Goal: Task Accomplishment & Management: Complete application form

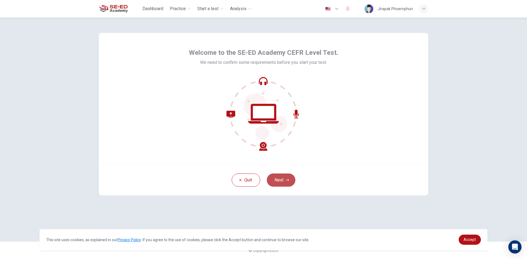
click at [288, 183] on button "Next" at bounding box center [281, 180] width 29 height 13
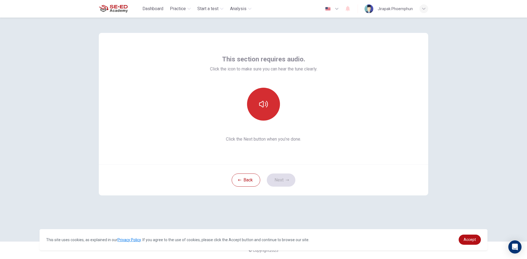
click at [270, 109] on button "button" at bounding box center [263, 104] width 33 height 33
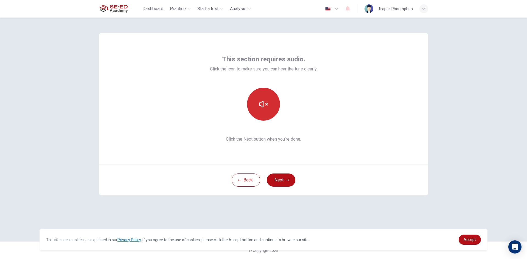
click at [270, 109] on button "button" at bounding box center [263, 104] width 33 height 33
click at [269, 109] on button "button" at bounding box center [263, 104] width 33 height 33
click at [266, 111] on button "button" at bounding box center [263, 104] width 33 height 33
click at [268, 102] on button "button" at bounding box center [263, 104] width 33 height 33
click at [283, 179] on button "Next" at bounding box center [281, 180] width 29 height 13
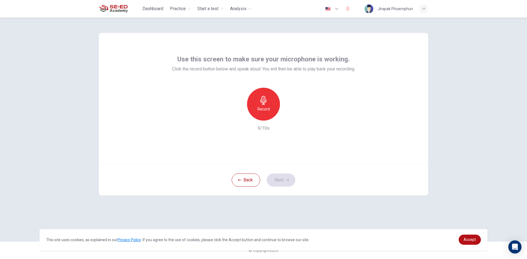
click at [265, 106] on h6 "Record" at bounding box center [264, 109] width 12 height 7
click at [291, 117] on icon "button" at bounding box center [288, 116] width 5 height 5
click at [242, 115] on div "button" at bounding box center [238, 116] width 9 height 9
click at [266, 102] on icon "button" at bounding box center [263, 100] width 9 height 9
click at [289, 115] on icon "button" at bounding box center [289, 116] width 2 height 3
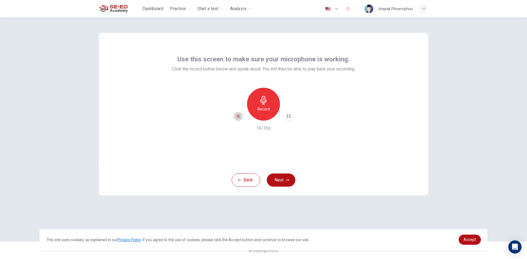
click at [240, 116] on icon "button" at bounding box center [238, 116] width 5 height 5
click at [267, 115] on div "Record" at bounding box center [263, 104] width 33 height 33
click at [290, 117] on icon "button" at bounding box center [289, 116] width 2 height 3
click at [284, 177] on button "Next" at bounding box center [281, 180] width 29 height 13
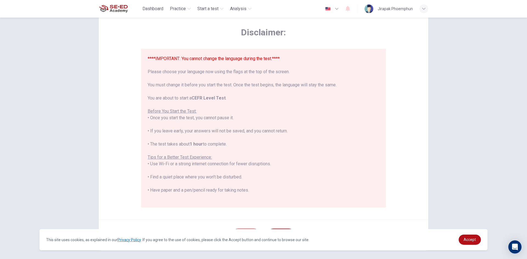
scroll to position [46, 0]
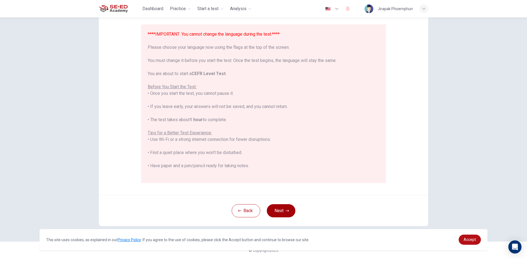
click at [283, 216] on button "Next" at bounding box center [281, 211] width 29 height 13
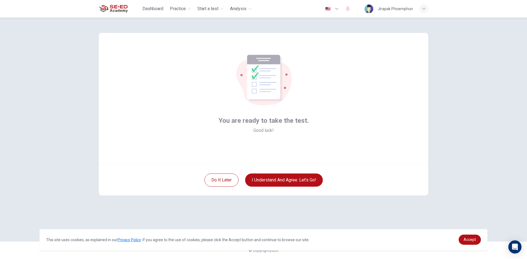
scroll to position [0, 0]
click at [305, 175] on button "I understand and agree. Let’s go!" at bounding box center [284, 180] width 78 height 13
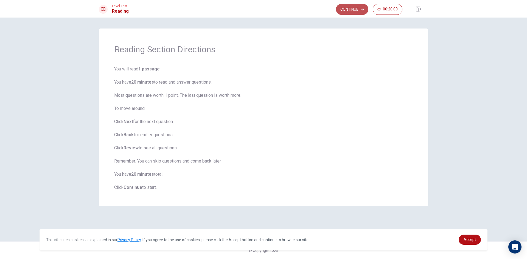
click at [359, 6] on button "Continue" at bounding box center [352, 9] width 32 height 11
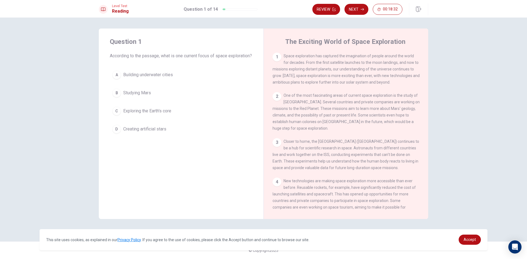
click at [114, 97] on div "B" at bounding box center [116, 93] width 9 height 9
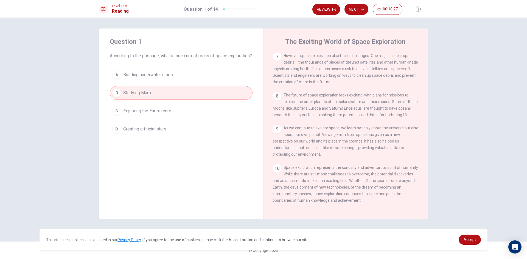
scroll to position [272, 0]
click at [355, 9] on button "Next" at bounding box center [357, 9] width 24 height 11
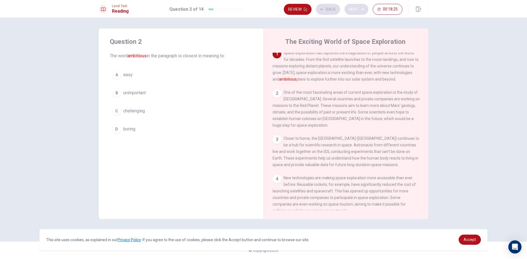
scroll to position [0, 0]
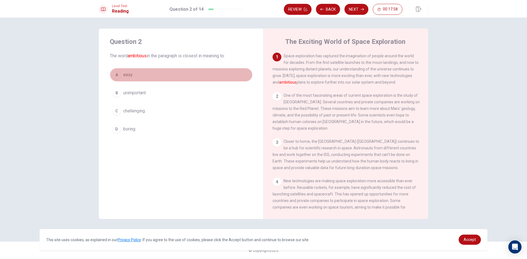
click at [116, 78] on div "A" at bounding box center [116, 75] width 9 height 9
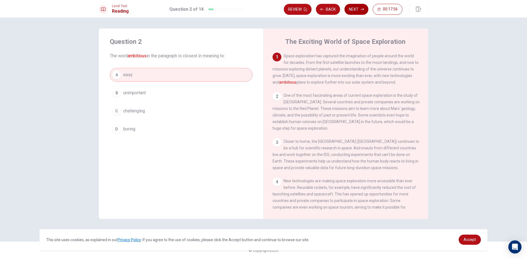
click at [353, 13] on button "Next" at bounding box center [357, 9] width 24 height 11
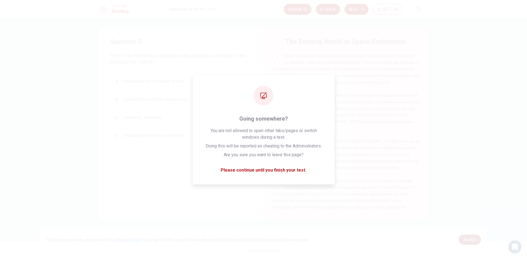
click at [469, 243] on link "Accept" at bounding box center [470, 240] width 22 height 10
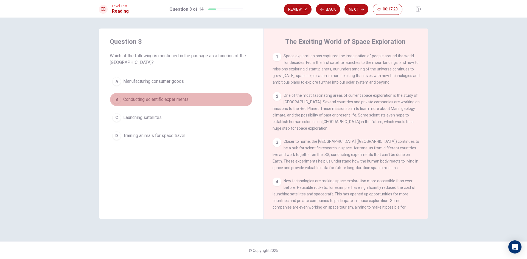
click at [118, 102] on div "B" at bounding box center [116, 99] width 9 height 9
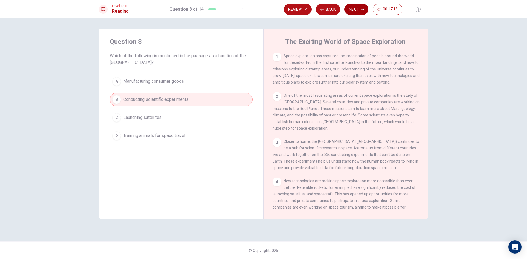
click at [359, 8] on button "Next" at bounding box center [357, 9] width 24 height 11
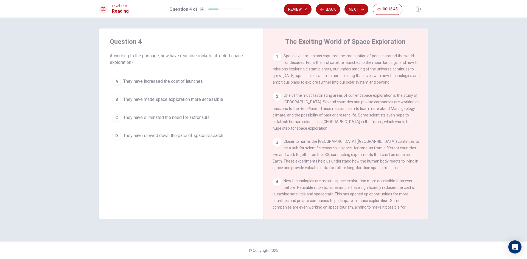
click at [117, 100] on div "B" at bounding box center [116, 99] width 9 height 9
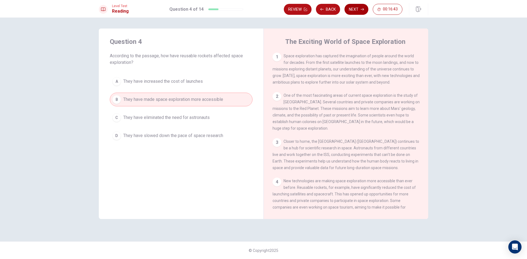
click at [359, 13] on button "Next" at bounding box center [357, 9] width 24 height 11
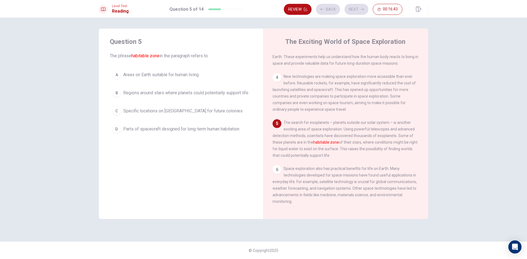
scroll to position [109, 0]
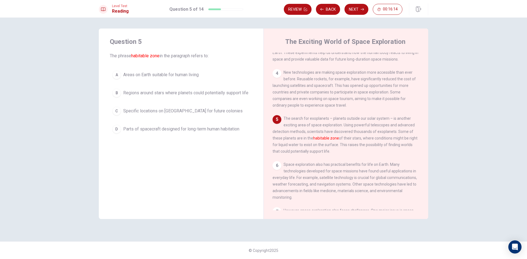
click at [116, 88] on button "B Regions around stars where planets could potentially support life" at bounding box center [181, 93] width 143 height 14
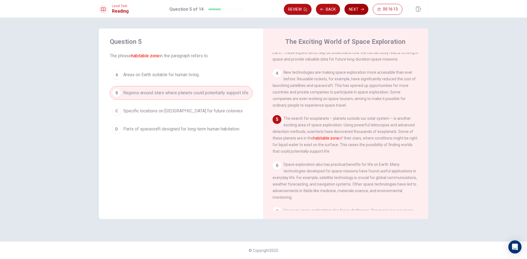
click at [361, 4] on button "Next" at bounding box center [357, 9] width 24 height 11
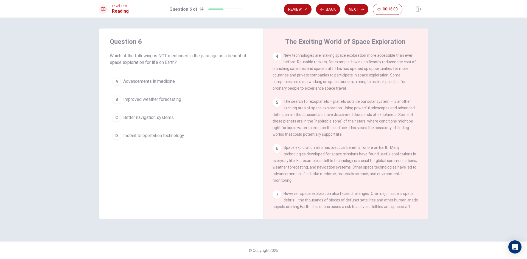
scroll to position [127, 0]
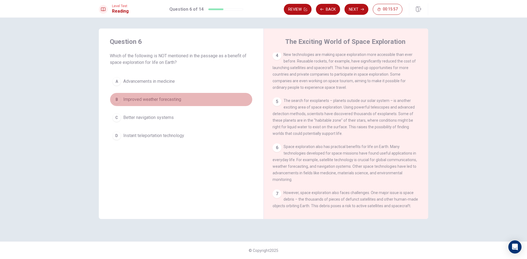
click at [123, 100] on button "B Improved weather forecasting" at bounding box center [181, 100] width 143 height 14
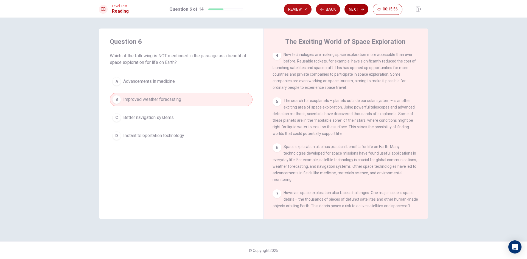
click at [361, 12] on button "Next" at bounding box center [357, 9] width 24 height 11
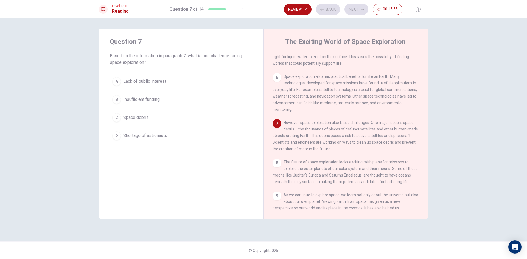
scroll to position [197, 0]
click at [118, 119] on div "C" at bounding box center [116, 117] width 9 height 9
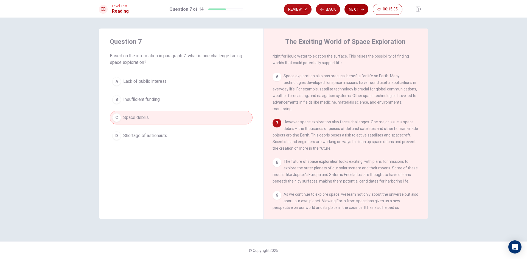
click at [349, 11] on button "Next" at bounding box center [357, 9] width 24 height 11
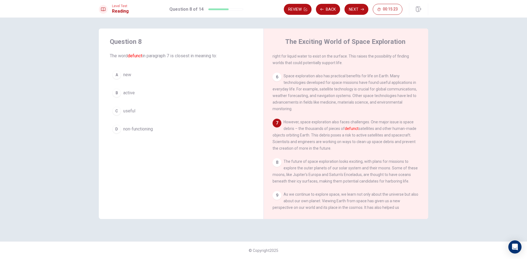
click at [117, 131] on div "D" at bounding box center [116, 129] width 9 height 9
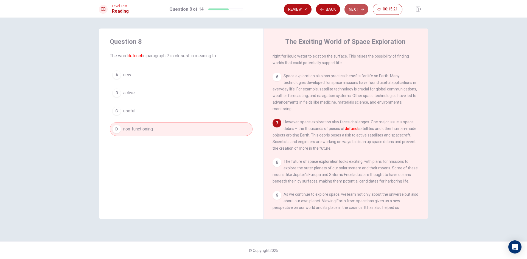
click at [357, 10] on button "Next" at bounding box center [357, 9] width 24 height 11
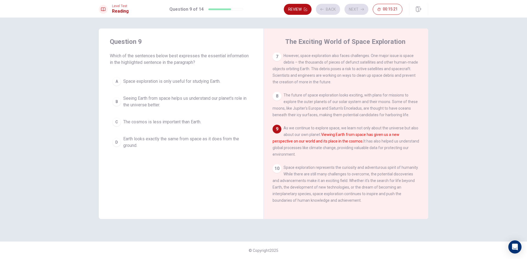
scroll to position [272, 0]
click at [117, 103] on div "B" at bounding box center [116, 101] width 9 height 9
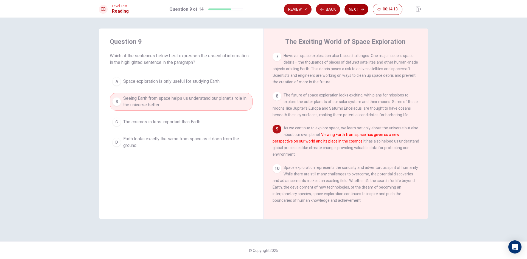
click at [357, 5] on button "Next" at bounding box center [357, 9] width 24 height 11
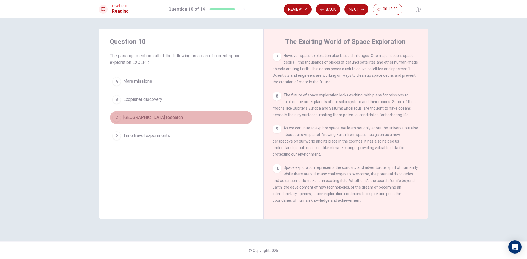
click at [118, 120] on div "C" at bounding box center [116, 117] width 9 height 9
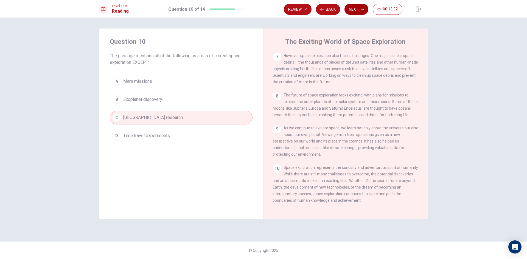
click at [358, 7] on button "Next" at bounding box center [357, 9] width 24 height 11
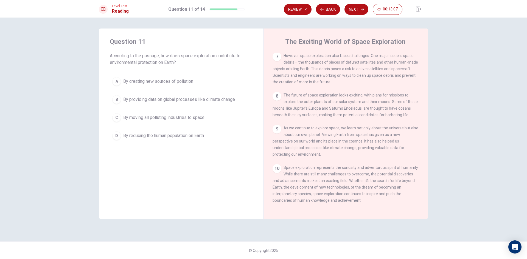
click at [120, 97] on div "B" at bounding box center [116, 99] width 9 height 9
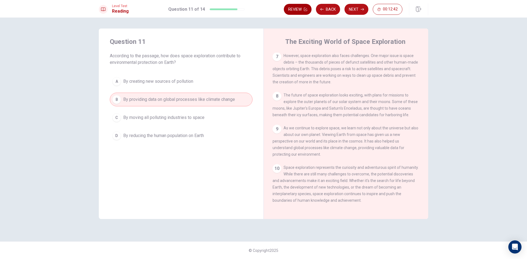
click at [296, 8] on button "Review" at bounding box center [298, 9] width 28 height 11
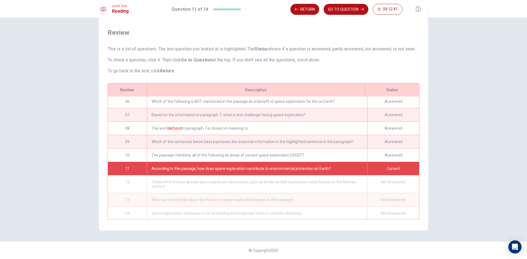
scroll to position [72, 0]
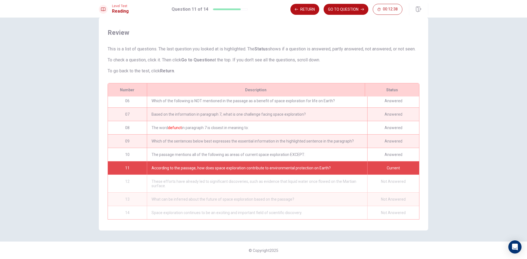
drag, startPoint x: 418, startPoint y: 169, endPoint x: 416, endPoint y: 155, distance: 14.4
click at [416, 155] on div "Number Description Status 01 According to the passage, what is one current focu…" at bounding box center [264, 151] width 312 height 137
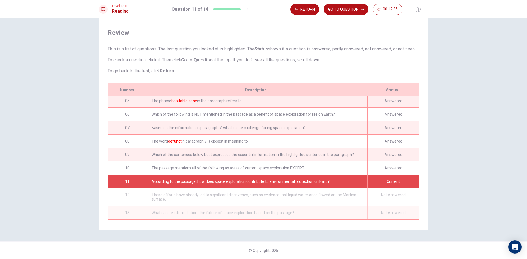
scroll to position [62, 0]
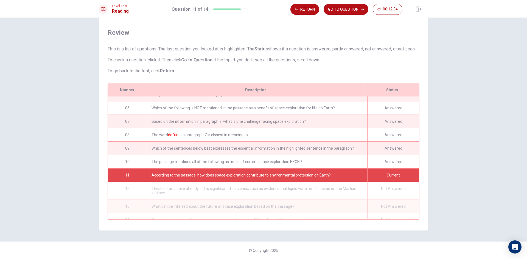
click at [390, 170] on div "Current" at bounding box center [393, 175] width 52 height 13
click at [394, 160] on div "Answered" at bounding box center [393, 161] width 52 height 13
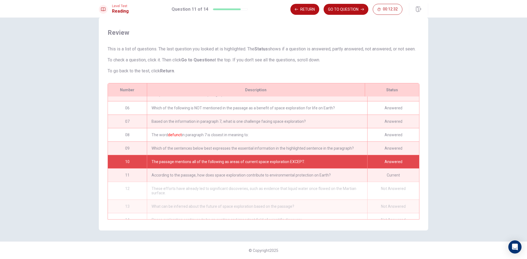
click at [398, 151] on div "Answered" at bounding box center [393, 148] width 52 height 13
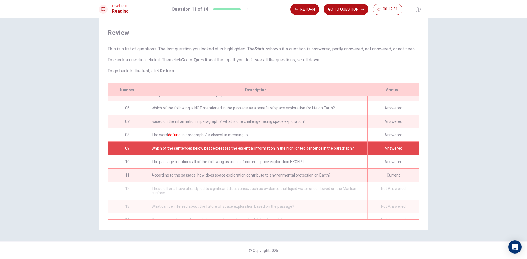
click at [299, 150] on div "Which of the sentences below best expresses the essential information in the hi…" at bounding box center [257, 148] width 220 height 13
click at [299, 9] on button "Return" at bounding box center [305, 9] width 29 height 11
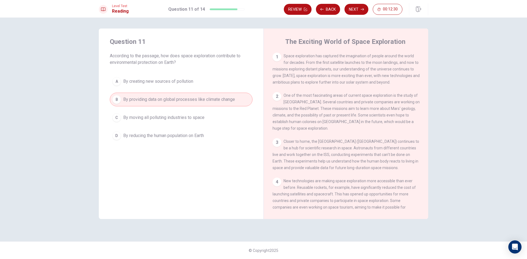
scroll to position [0, 0]
click at [300, 10] on button "Review" at bounding box center [298, 9] width 28 height 11
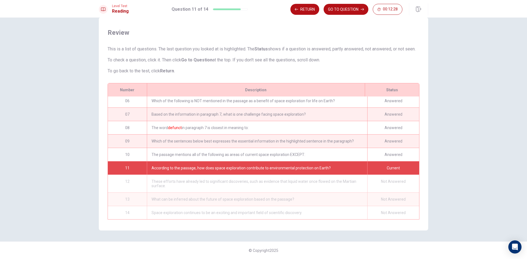
scroll to position [72, 0]
click at [300, 10] on button "Return" at bounding box center [305, 9] width 29 height 11
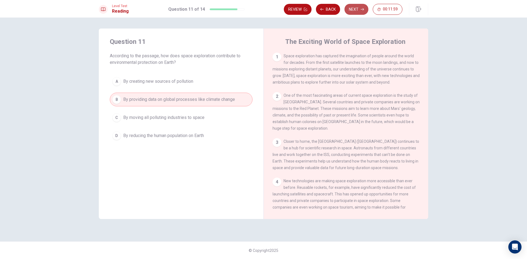
click at [356, 8] on button "Next" at bounding box center [357, 9] width 24 height 11
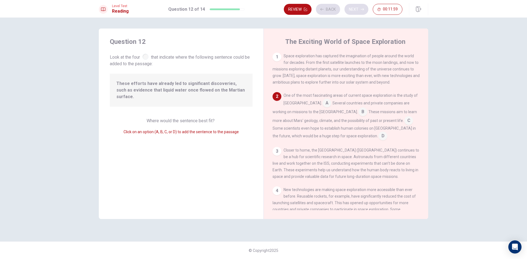
scroll to position [41, 0]
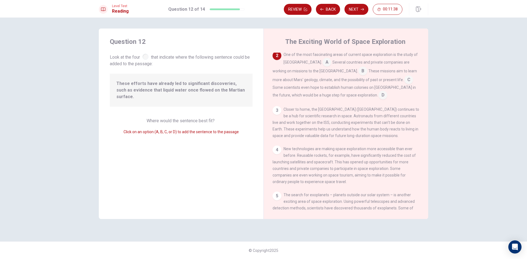
click at [379, 98] on input at bounding box center [383, 95] width 9 height 9
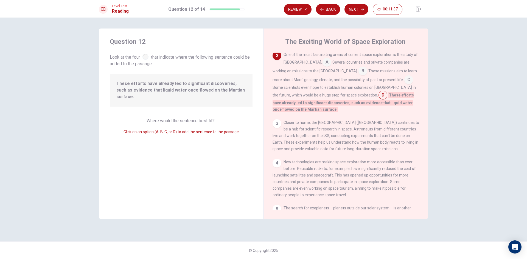
click at [379, 98] on input at bounding box center [383, 95] width 9 height 9
click at [404, 82] on input at bounding box center [408, 80] width 9 height 9
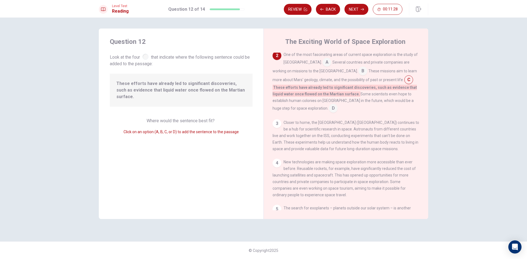
click at [331, 98] on div "One of the most fascinating areas of current space exploration is the study of …" at bounding box center [346, 82] width 147 height 62
click at [359, 74] on input at bounding box center [363, 71] width 9 height 9
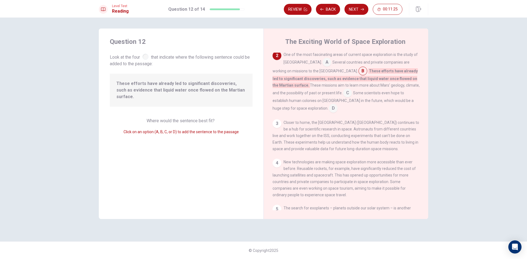
click at [323, 62] on input at bounding box center [327, 62] width 9 height 9
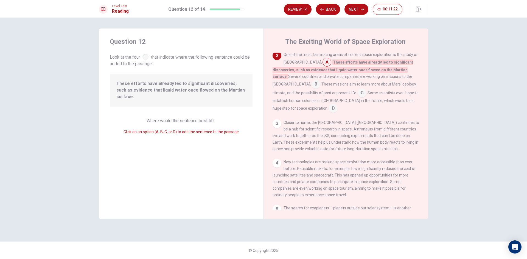
click at [338, 105] on input at bounding box center [333, 109] width 9 height 9
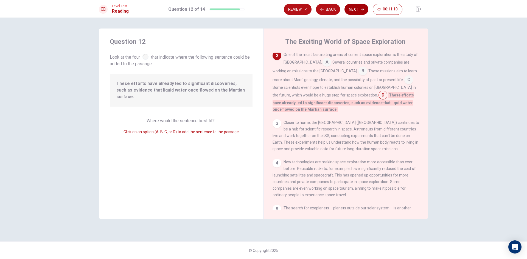
click at [362, 5] on button "Next" at bounding box center [357, 9] width 24 height 11
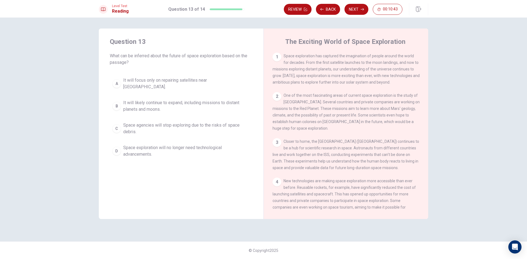
click at [120, 102] on div "B" at bounding box center [116, 106] width 9 height 9
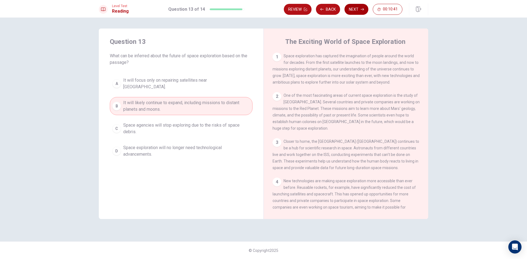
click at [361, 11] on icon "button" at bounding box center [362, 9] width 3 height 3
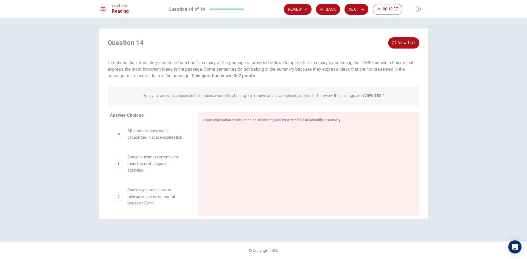
drag, startPoint x: 190, startPoint y: 153, endPoint x: 189, endPoint y: 155, distance: 2.9
click at [188, 176] on div "A All countries have equal capabilities in space exploration. B Space tourism i…" at bounding box center [151, 165] width 83 height 85
drag, startPoint x: 197, startPoint y: 142, endPoint x: 201, endPoint y: 144, distance: 4.6
click at [190, 153] on div "Answer Choices A All countries have equal capabilities in space exploration. B …" at bounding box center [264, 165] width 330 height 107
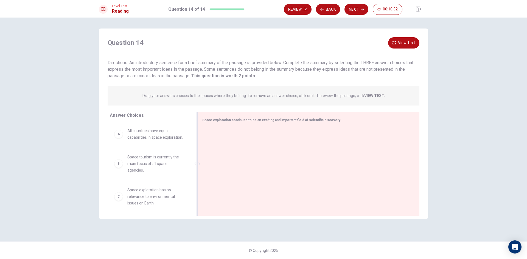
click at [197, 144] on div at bounding box center [197, 164] width 1 height 104
drag, startPoint x: 197, startPoint y: 144, endPoint x: 140, endPoint y: 160, distance: 59.3
click at [140, 160] on div "Answer Choices A All countries have equal capabilities in space exploration. B …" at bounding box center [264, 165] width 330 height 107
click at [116, 141] on div "B" at bounding box center [118, 136] width 9 height 9
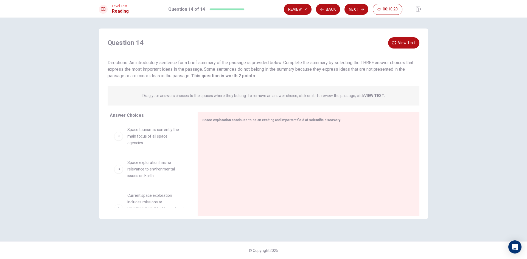
click at [120, 141] on div "B" at bounding box center [118, 136] width 9 height 9
click at [119, 141] on div "B" at bounding box center [118, 136] width 9 height 9
click at [220, 131] on div at bounding box center [306, 165] width 208 height 74
drag, startPoint x: 120, startPoint y: 142, endPoint x: 108, endPoint y: 172, distance: 32.2
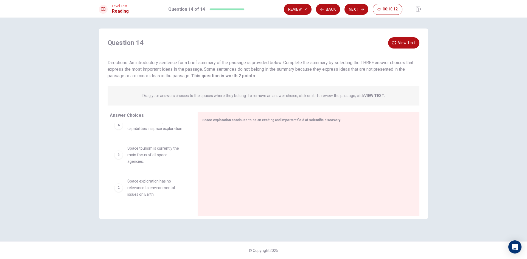
scroll to position [0, 0]
drag, startPoint x: 117, startPoint y: 175, endPoint x: 114, endPoint y: 128, distance: 46.8
click at [189, 147] on div "A All countries have equal capabilities in space exploration. B Space tourism i…" at bounding box center [151, 165] width 83 height 85
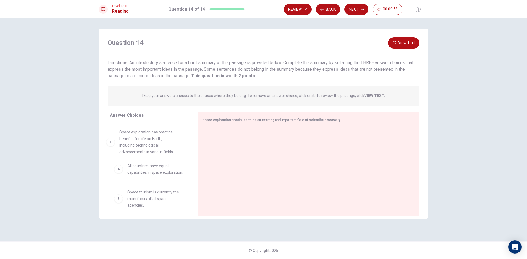
drag, startPoint x: 147, startPoint y: 200, endPoint x: 137, endPoint y: 150, distance: 50.8
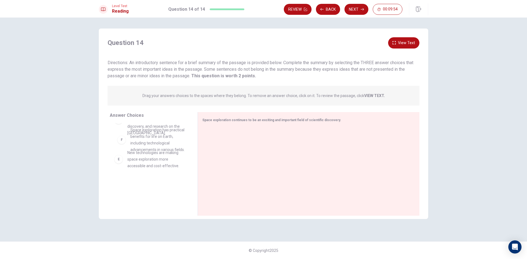
scroll to position [114, 0]
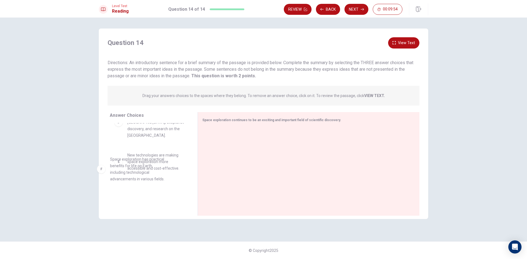
drag, startPoint x: 136, startPoint y: 189, endPoint x: 126, endPoint y: 155, distance: 35.3
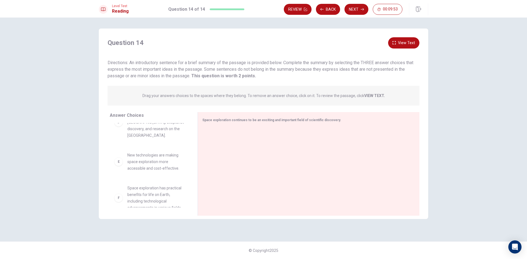
scroll to position [115, 0]
drag, startPoint x: 142, startPoint y: 206, endPoint x: 134, endPoint y: 157, distance: 50.1
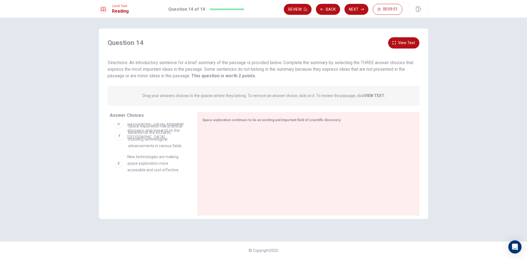
drag, startPoint x: 155, startPoint y: 196, endPoint x: 155, endPoint y: 126, distance: 69.2
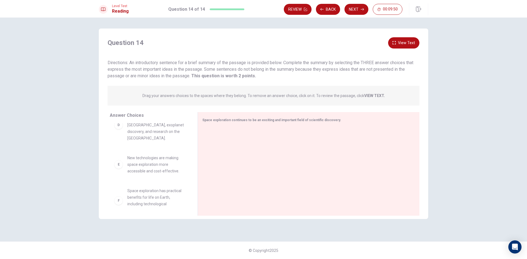
drag, startPoint x: 153, startPoint y: 210, endPoint x: 137, endPoint y: 130, distance: 82.0
click at [137, 130] on div "Answer Choices A All countries have equal capabilities in space exploration. B …" at bounding box center [148, 165] width 99 height 107
drag, startPoint x: 121, startPoint y: 208, endPoint x: 138, endPoint y: 179, distance: 33.6
click at [135, 177] on div "Answer Choices A All countries have equal capabilities in space exploration. B …" at bounding box center [148, 165] width 99 height 107
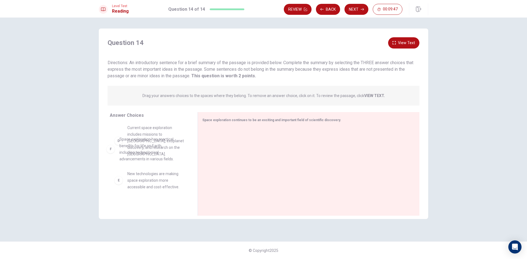
scroll to position [95, 0]
drag, startPoint x: 132, startPoint y: 201, endPoint x: 132, endPoint y: 134, distance: 67.3
click at [364, 8] on icon "button" at bounding box center [362, 9] width 3 height 3
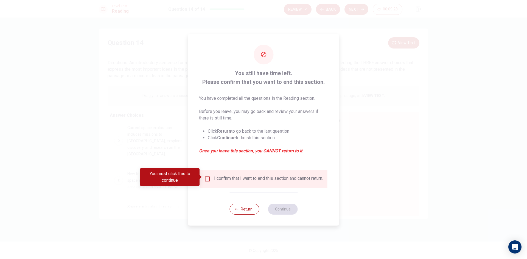
click at [209, 177] on input "You must click this to continue" at bounding box center [207, 179] width 7 height 7
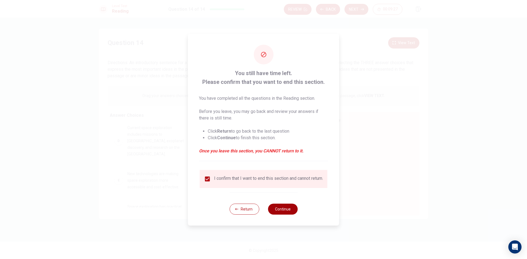
click at [286, 215] on button "Continue" at bounding box center [283, 209] width 30 height 11
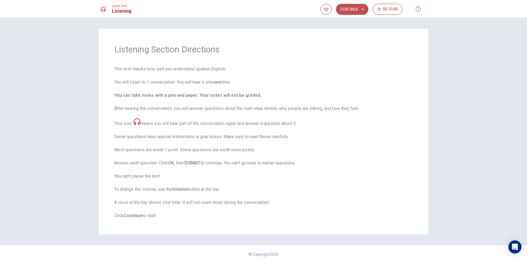
click at [348, 10] on button "Continue" at bounding box center [352, 9] width 32 height 11
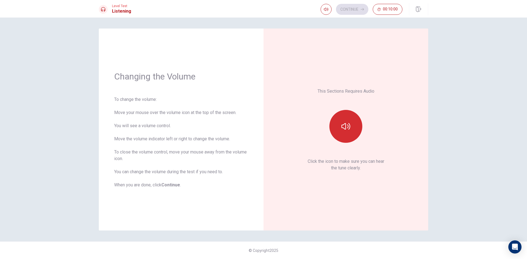
click at [349, 131] on icon "button" at bounding box center [346, 126] width 9 height 9
click at [347, 126] on icon "button" at bounding box center [346, 126] width 9 height 9
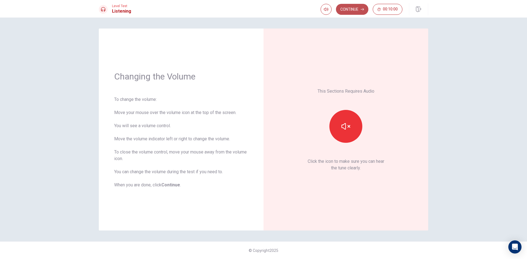
click at [350, 7] on button "Continue" at bounding box center [352, 9] width 32 height 11
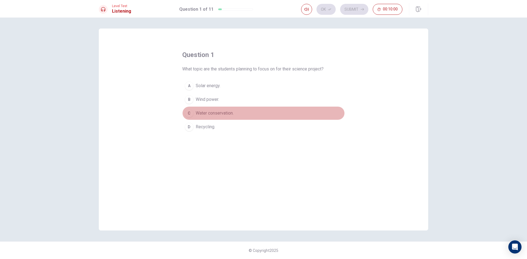
click at [259, 110] on button "C Water conservation." at bounding box center [263, 114] width 163 height 14
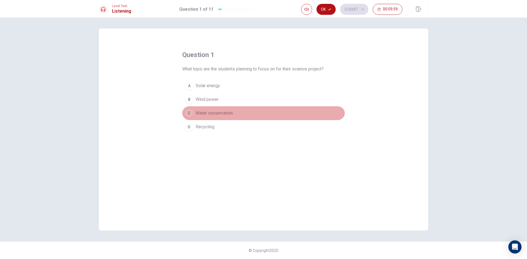
click at [211, 113] on span "Water conservation." at bounding box center [215, 113] width 38 height 7
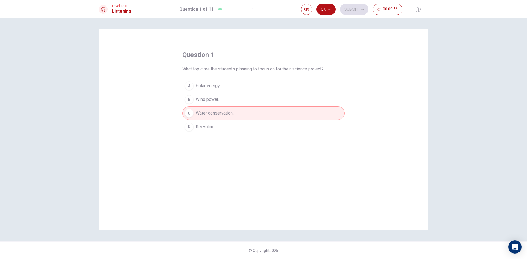
click at [219, 102] on span "Wind power." at bounding box center [207, 99] width 23 height 7
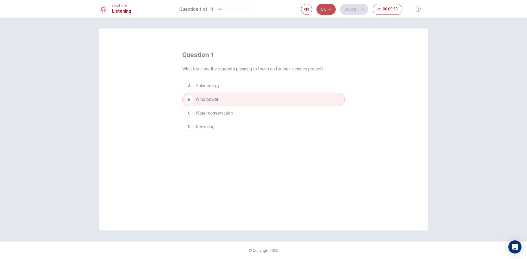
click at [331, 9] on icon "button" at bounding box center [329, 10] width 3 height 2
click at [349, 7] on button "Submit" at bounding box center [354, 9] width 28 height 11
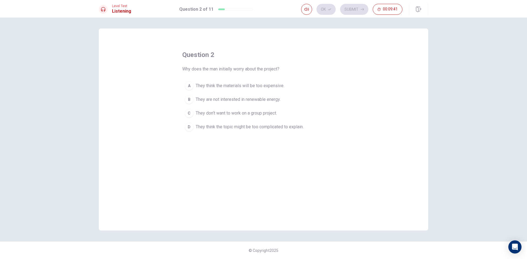
click at [190, 125] on div "D" at bounding box center [189, 127] width 9 height 9
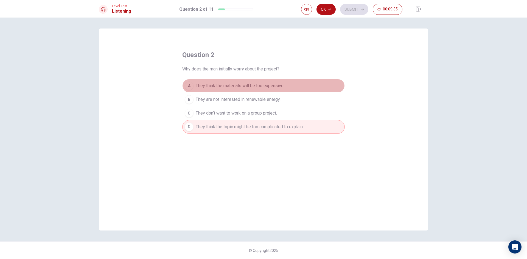
click at [189, 85] on div "A" at bounding box center [189, 86] width 9 height 9
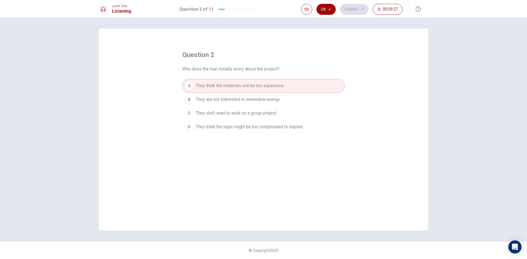
click at [325, 7] on button "Ok" at bounding box center [326, 9] width 19 height 11
click at [351, 7] on button "Submit" at bounding box center [354, 9] width 28 height 11
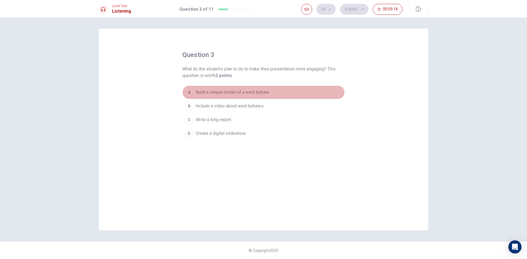
click at [191, 94] on div "A" at bounding box center [189, 92] width 9 height 9
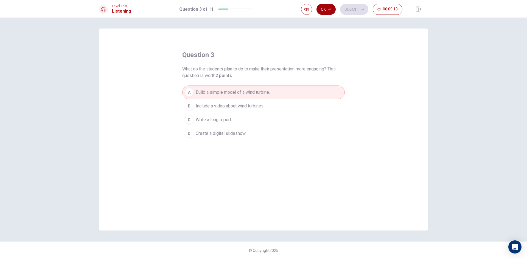
click at [320, 6] on button "Ok" at bounding box center [326, 9] width 19 height 11
click at [351, 8] on button "Submit" at bounding box center [354, 9] width 28 height 11
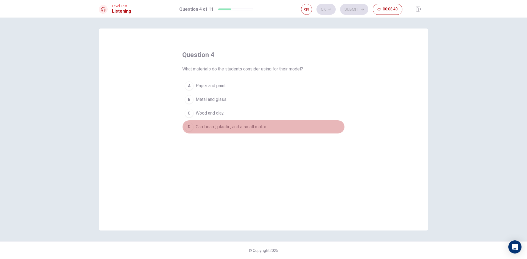
click at [192, 127] on div "D" at bounding box center [189, 127] width 9 height 9
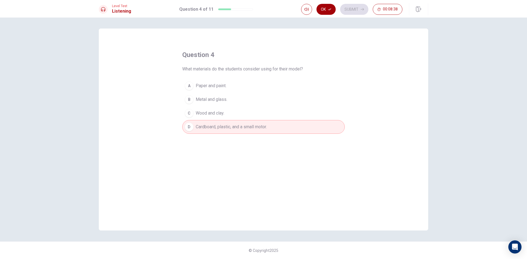
click at [331, 11] on button "Ok" at bounding box center [326, 9] width 19 height 11
click at [358, 12] on button "Submit" at bounding box center [354, 9] width 28 height 11
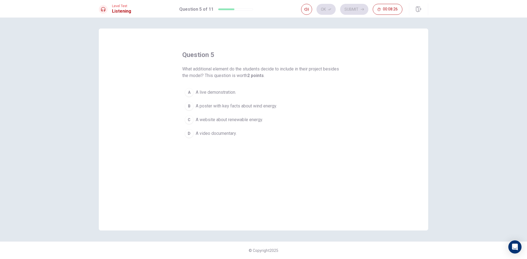
click at [194, 108] on button "B A poster with key facts about wind energy." at bounding box center [263, 106] width 163 height 14
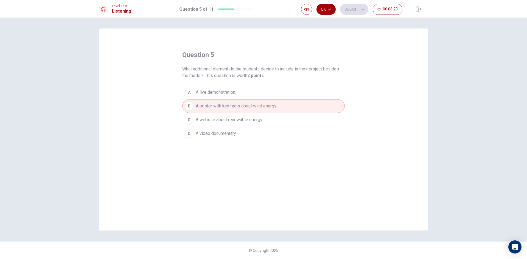
click at [323, 9] on button "Ok" at bounding box center [326, 9] width 19 height 11
click at [358, 14] on button "Submit" at bounding box center [354, 9] width 28 height 11
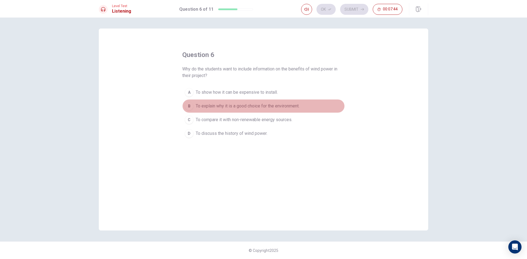
click at [188, 107] on div "B" at bounding box center [189, 106] width 9 height 9
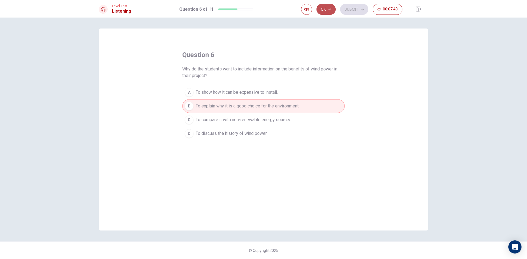
click at [333, 5] on button "Ok" at bounding box center [326, 9] width 19 height 11
click at [353, 8] on button "Submit" at bounding box center [354, 9] width 28 height 11
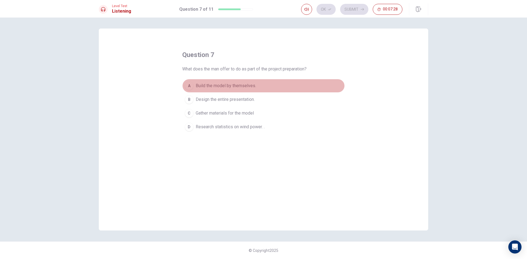
drag, startPoint x: 189, startPoint y: 88, endPoint x: 184, endPoint y: 90, distance: 5.5
click at [184, 90] on button "A Build the model by themselves." at bounding box center [263, 86] width 163 height 14
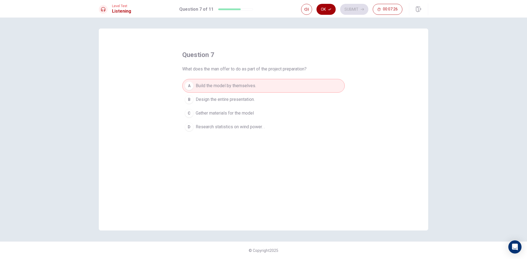
click at [326, 7] on button "Ok" at bounding box center [326, 9] width 19 height 11
click at [356, 7] on button "Submit" at bounding box center [354, 9] width 28 height 11
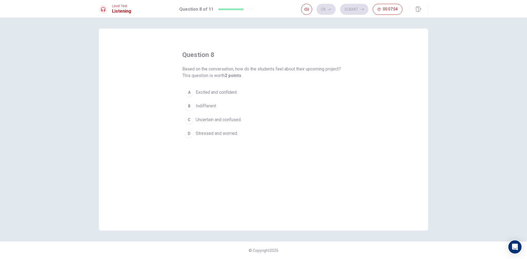
click at [189, 134] on div "D" at bounding box center [189, 133] width 9 height 9
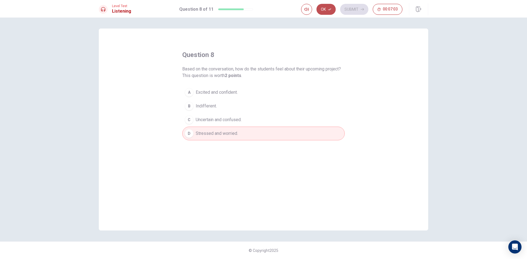
click at [328, 11] on button "Ok" at bounding box center [326, 9] width 19 height 11
click at [351, 13] on button "Submit" at bounding box center [354, 9] width 28 height 11
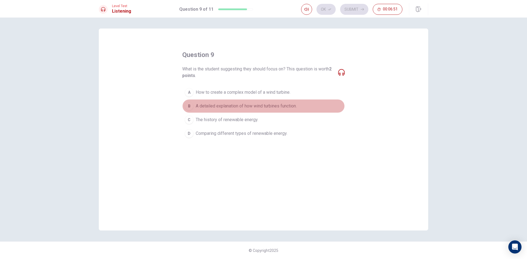
click at [189, 106] on div "B" at bounding box center [189, 106] width 9 height 9
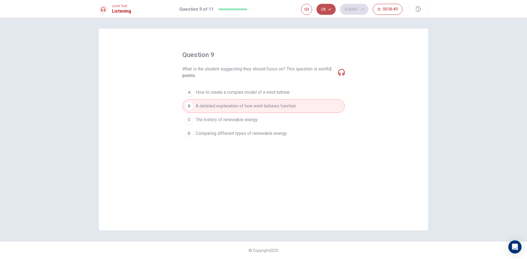
click at [326, 7] on button "Ok" at bounding box center [326, 9] width 19 height 11
click at [346, 8] on button "Submit" at bounding box center [354, 9] width 28 height 11
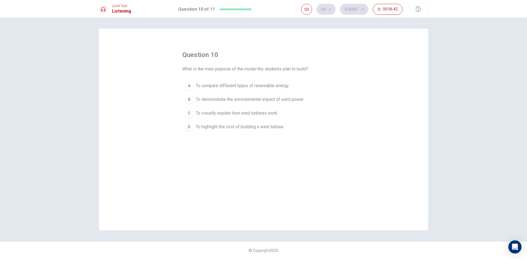
click at [192, 104] on button "B To demonstrate the environmental impact of wind power." at bounding box center [263, 100] width 163 height 14
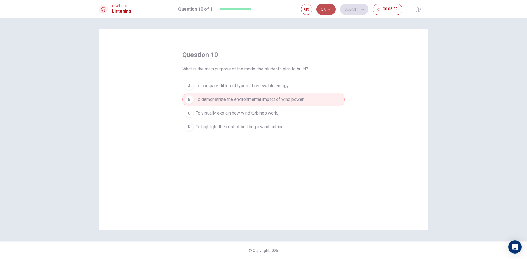
click at [325, 8] on button "Ok" at bounding box center [326, 9] width 19 height 11
click at [364, 8] on button "Submit" at bounding box center [354, 9] width 28 height 11
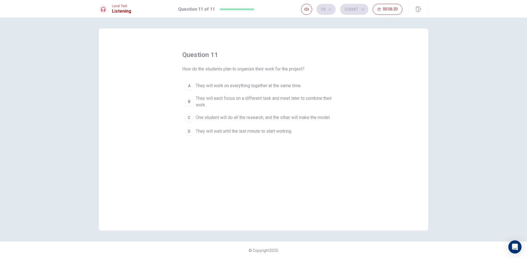
click at [197, 113] on button "C One student will do all the research, and the other will make the model." at bounding box center [263, 118] width 163 height 14
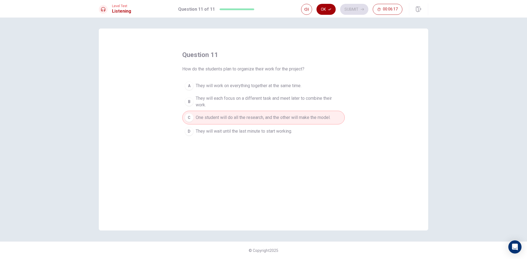
click at [325, 6] on button "Ok" at bounding box center [326, 9] width 19 height 11
click at [357, 5] on button "Submit" at bounding box center [354, 9] width 28 height 11
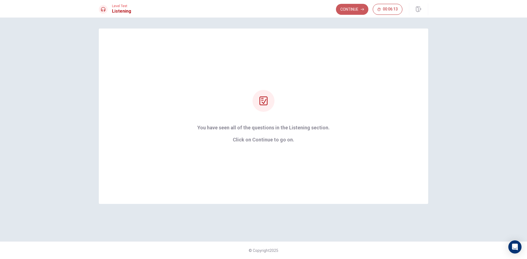
click at [357, 5] on button "Continue" at bounding box center [352, 9] width 32 height 11
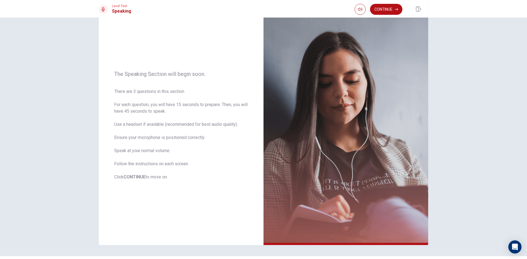
scroll to position [0, 0]
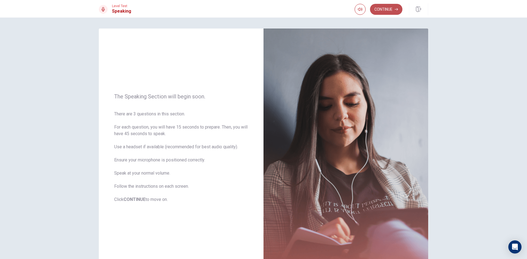
click at [386, 5] on button "Continue" at bounding box center [386, 9] width 32 height 11
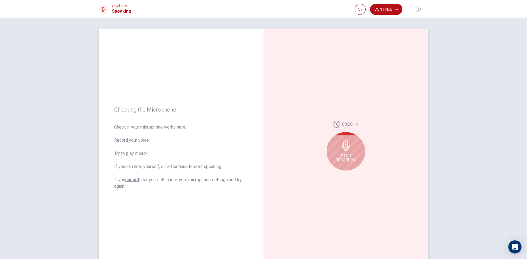
click at [353, 156] on span "Stop Recording" at bounding box center [346, 158] width 21 height 9
click at [353, 156] on div at bounding box center [346, 148] width 38 height 38
click at [338, 178] on button "Record Again" at bounding box center [340, 175] width 8 height 8
click at [351, 155] on span "Stop Recording" at bounding box center [346, 158] width 21 height 9
click at [339, 176] on icon "Record Again" at bounding box center [339, 175] width 3 height 3
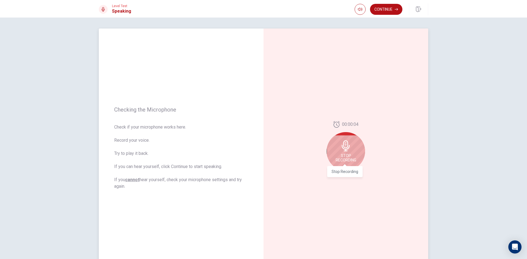
click at [355, 160] on span "Stop Recording" at bounding box center [346, 158] width 21 height 9
click at [351, 176] on icon "Play Audio" at bounding box center [352, 175] width 2 height 3
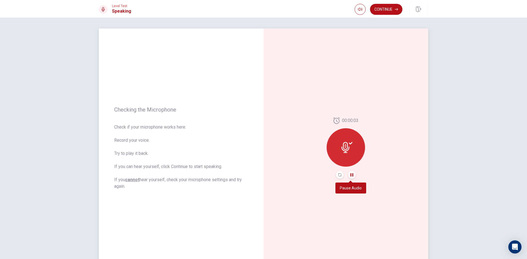
click at [351, 176] on icon "Pause Audio" at bounding box center [351, 175] width 3 height 3
click at [351, 176] on icon "Play Audio" at bounding box center [352, 175] width 2 height 3
click at [338, 176] on icon "Record Again" at bounding box center [339, 175] width 3 height 3
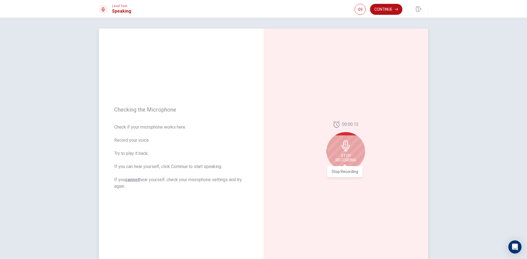
click at [348, 163] on div "Stop Recording" at bounding box center [344, 170] width 35 height 15
click at [347, 177] on div at bounding box center [346, 175] width 20 height 8
click at [348, 175] on button "Play Audio" at bounding box center [352, 175] width 8 height 8
click at [340, 175] on button "Record Again" at bounding box center [340, 175] width 8 height 8
click at [348, 164] on div "Stop Recording" at bounding box center [346, 151] width 38 height 38
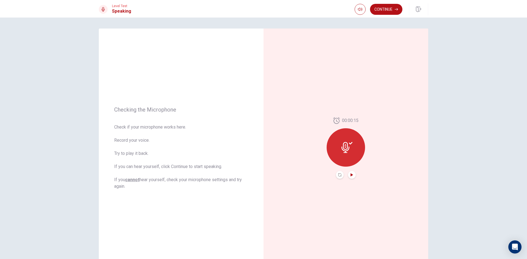
click at [351, 174] on icon "Play Audio" at bounding box center [352, 175] width 2 height 3
click at [347, 147] on icon at bounding box center [347, 147] width 11 height 11
click at [340, 174] on icon "Record Again" at bounding box center [339, 175] width 3 height 3
click at [345, 160] on span "Stop Recording" at bounding box center [346, 158] width 21 height 9
click at [336, 177] on button "Record Again" at bounding box center [340, 175] width 8 height 8
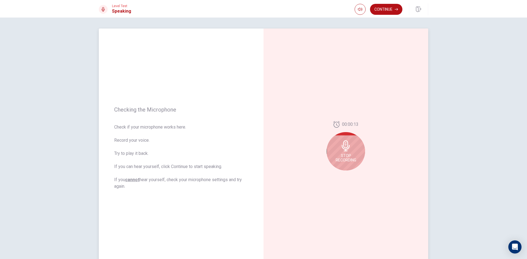
click at [347, 170] on div "Stop Recording" at bounding box center [346, 151] width 38 height 38
click at [354, 176] on button "Play Audio" at bounding box center [352, 175] width 8 height 8
click at [339, 177] on button "Record Again" at bounding box center [340, 175] width 8 height 8
click at [344, 155] on span "Stop Recording" at bounding box center [346, 158] width 21 height 9
click at [339, 172] on button "Record Again" at bounding box center [340, 175] width 8 height 8
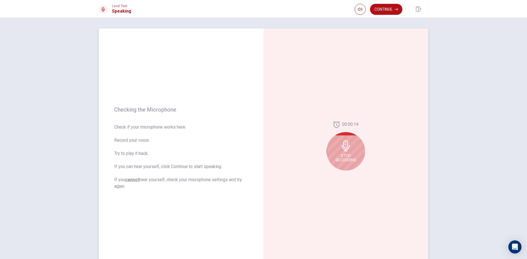
click at [350, 166] on div "Stop Recording" at bounding box center [346, 151] width 38 height 38
click at [352, 174] on button "Play Audio" at bounding box center [352, 175] width 8 height 8
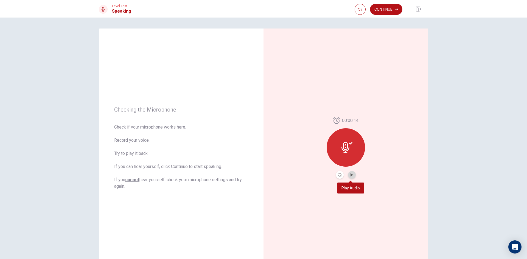
click at [352, 174] on button "Play Audio" at bounding box center [352, 175] width 8 height 8
click at [340, 175] on button "Record Again" at bounding box center [340, 175] width 8 height 8
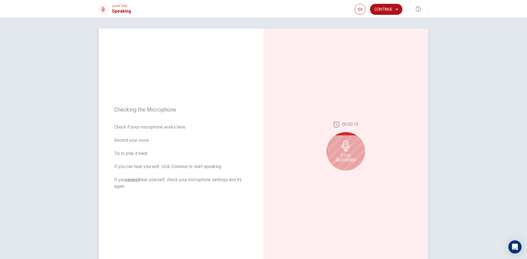
click at [346, 164] on div "Stop Recording" at bounding box center [346, 151] width 38 height 38
click at [340, 178] on button "Record Again" at bounding box center [340, 175] width 8 height 8
click at [346, 161] on span "Stop Recording" at bounding box center [346, 158] width 21 height 9
click at [348, 173] on button "Play Audio" at bounding box center [352, 175] width 8 height 8
click at [382, 7] on button "Continue" at bounding box center [386, 9] width 32 height 11
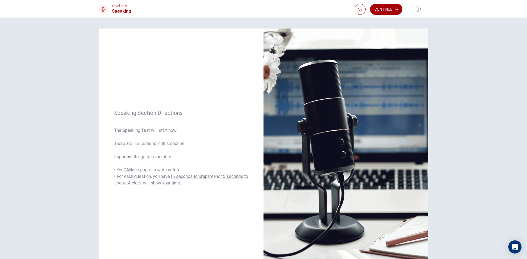
click at [397, 11] on icon "button" at bounding box center [396, 9] width 3 height 3
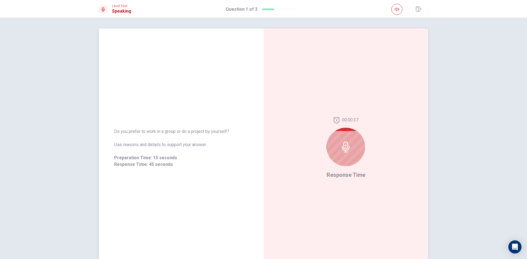
click at [353, 157] on div at bounding box center [346, 147] width 38 height 38
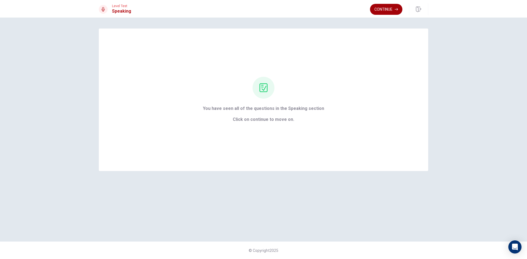
click at [400, 11] on button "Continue" at bounding box center [386, 9] width 32 height 11
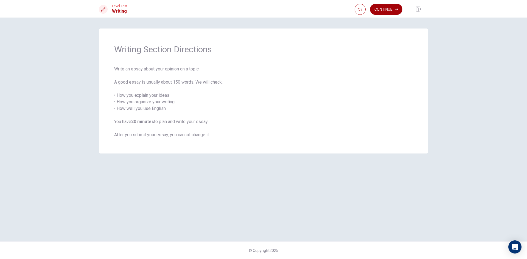
click at [400, 6] on button "Continue" at bounding box center [386, 9] width 32 height 11
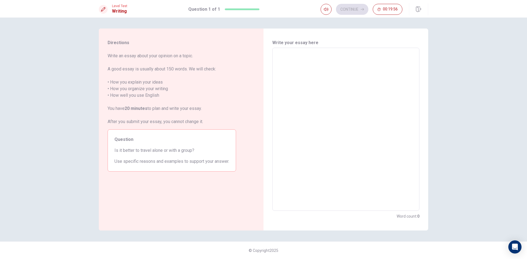
click at [312, 73] on textarea at bounding box center [345, 129] width 139 height 154
type textarea "y"
type textarea "x"
type textarea "ye"
type textarea "x"
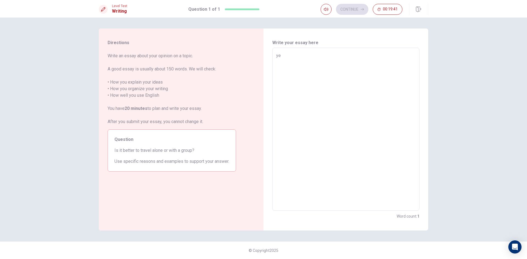
type textarea "yes"
type textarea "x"
type textarea "yes"
type textarea "x"
type textarea "yes"
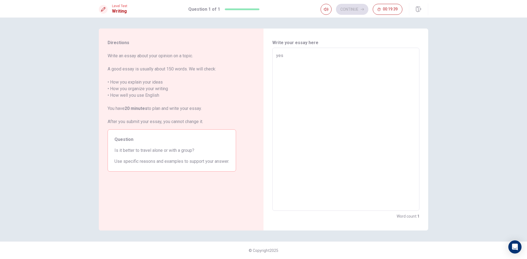
type textarea "x"
type textarea "ye"
type textarea "x"
type textarea "y"
type textarea "x"
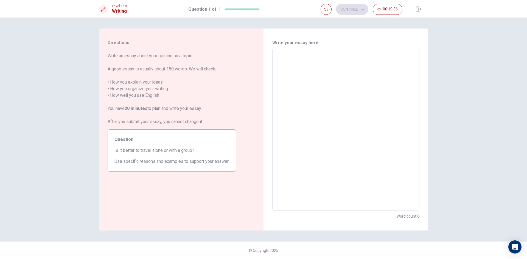
type textarea "Y"
type textarea "x"
type textarea "Ye"
type textarea "x"
type textarea "Yes"
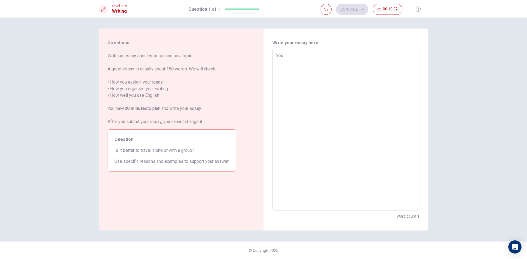
type textarea "x"
type textarea "Yes'"
type textarea "x"
type textarea "Yes"
type textarea "x"
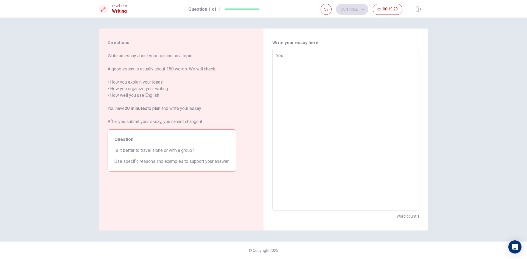
type textarea "Yes,"
type textarea "x"
type textarea "Yes,i"
type textarea "x"
type textarea "Yes,it"
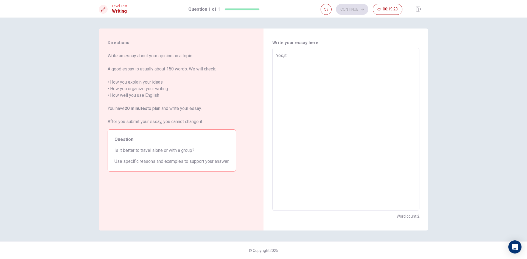
type textarea "x"
type textarea "Yes,it"
type textarea "x"
type textarea "Yes,it i"
type textarea "x"
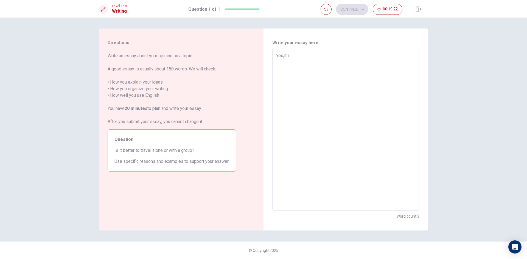
type textarea "Yes,it is"
type textarea "x"
type textarea "Yes,it is"
type textarea "x"
type textarea "Yes,it is"
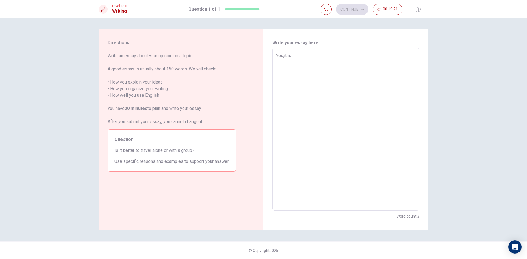
type textarea "x"
type textarea "Yes,it is."
type textarea "x"
type textarea "Yes,it is."
type textarea "x"
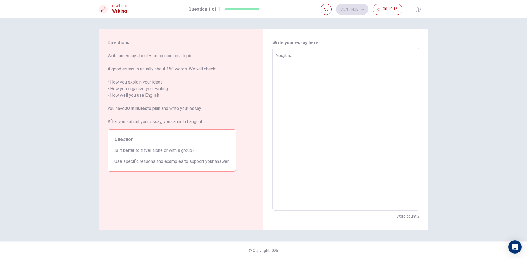
type textarea "Yes,it is. B"
type textarea "x"
type textarea "Yes,it is. Be"
type textarea "x"
type textarea "Yes,it is. Bea"
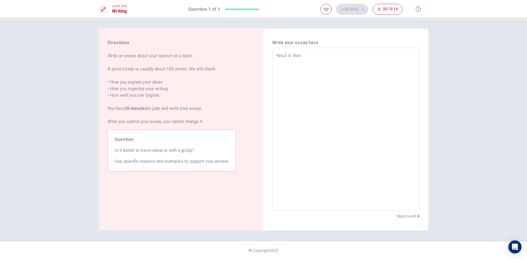
type textarea "x"
type textarea "Yes,it is. Be"
type textarea "x"
type textarea "Yes,it is. Bec"
type textarea "x"
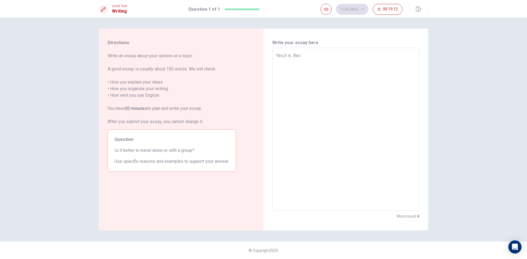
type textarea "Yes,it is. [GEOGRAPHIC_DATA]"
type textarea "x"
type textarea "Yes,it is. [GEOGRAPHIC_DATA]"
type textarea "x"
type textarea "Yes,it is. [GEOGRAPHIC_DATA]"
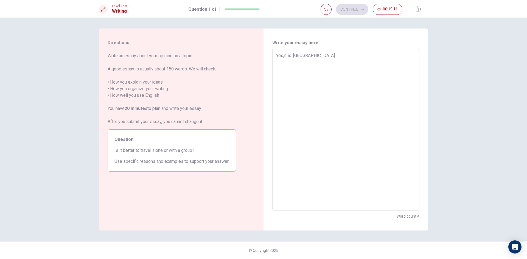
type textarea "x"
type textarea "Yes,it is. [GEOGRAPHIC_DATA]"
type textarea "x"
type textarea "Yes,it is. Becaus"
type textarea "x"
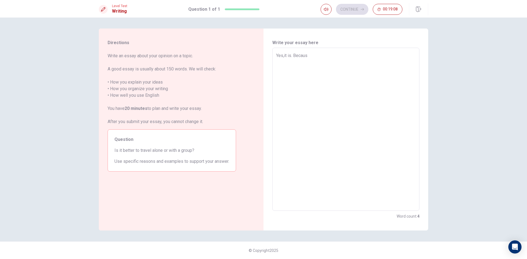
type textarea "Yes,it is. Because"
type textarea "x"
type textarea "Yes,it is. Because"
type textarea "x"
type textarea "Yes,it is. Because"
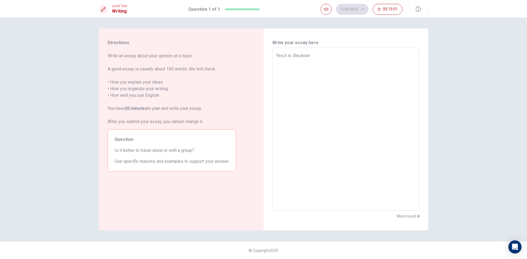
type textarea "x"
type textarea "Yes,it is. Becaus"
type textarea "x"
type textarea "Yes,it is. [GEOGRAPHIC_DATA]"
type textarea "x"
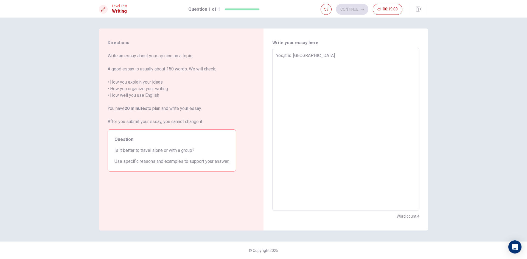
type textarea "Yes,it is. [GEOGRAPHIC_DATA]"
type textarea "x"
type textarea "Yes,it is. Bec"
type textarea "x"
type textarea "Yes,it is. Be"
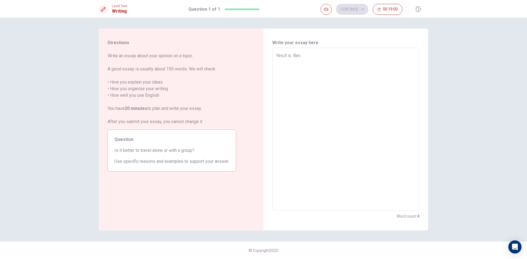
type textarea "x"
type textarea "Yes,it is. B"
type textarea "x"
type textarea "Yes,it is."
type textarea "x"
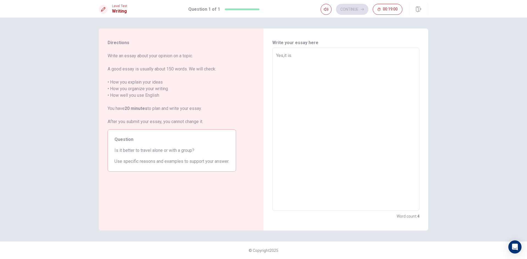
type textarea "Yes,it is."
type textarea "x"
type textarea "Yes,it is"
type textarea "x"
type textarea "Yes,it i"
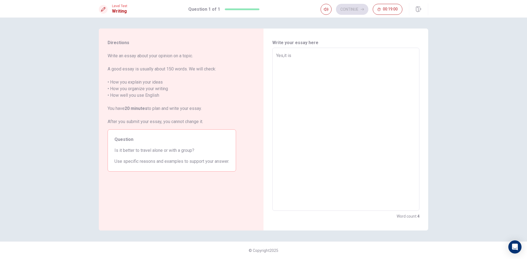
type textarea "x"
type textarea "Yes,it"
type textarea "x"
type textarea "Yes,it"
type textarea "x"
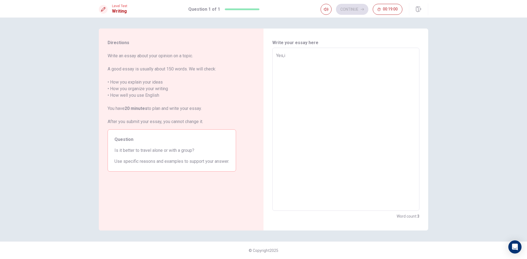
type textarea "Yes,"
type textarea "x"
type textarea "Yes"
type textarea "x"
type textarea "Ye"
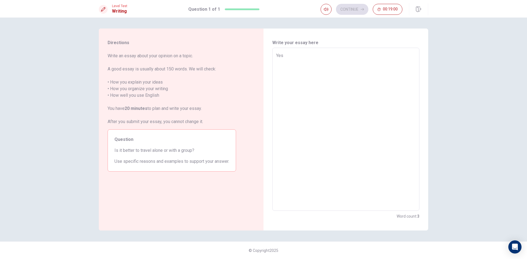
type textarea "x"
type textarea "Y"
type textarea "x"
type textarea "t"
type textarea "x"
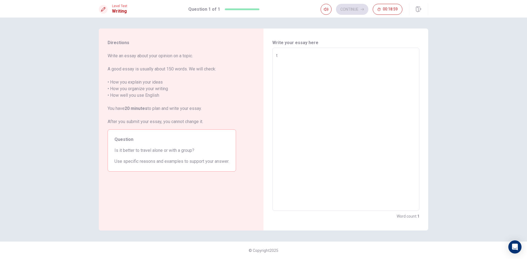
type textarea "th"
type textarea "x"
type textarea "t"
type textarea "x"
type textarea "T"
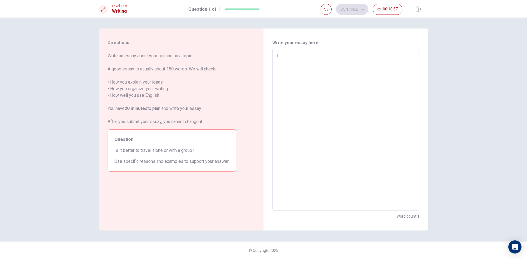
type textarea "x"
type textarea "Th"
type textarea "x"
type textarea "The"
type textarea "x"
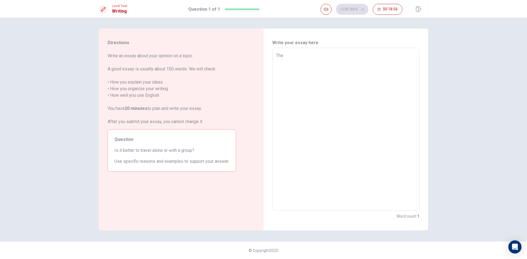
type textarea "The"
type textarea "x"
type textarea "The t"
type textarea "x"
type textarea "The tr"
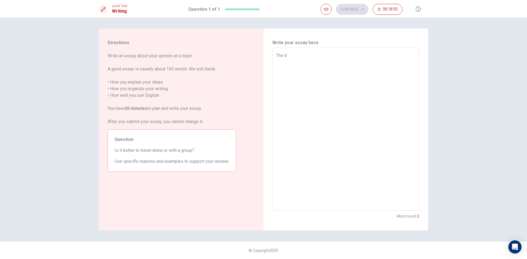
type textarea "x"
type textarea "The tra"
type textarea "x"
type textarea "The trav"
type textarea "x"
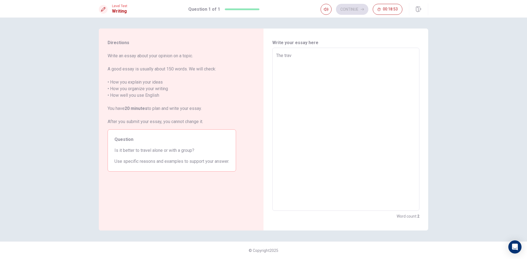
type textarea "The trave"
type textarea "x"
type textarea "The travel"
type textarea "x"
type textarea "The travel"
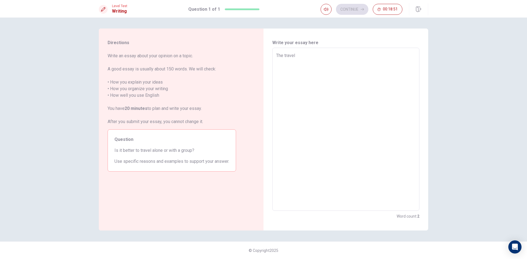
type textarea "x"
type textarea "The travel w"
type textarea "x"
type textarea "The travel wi"
type textarea "x"
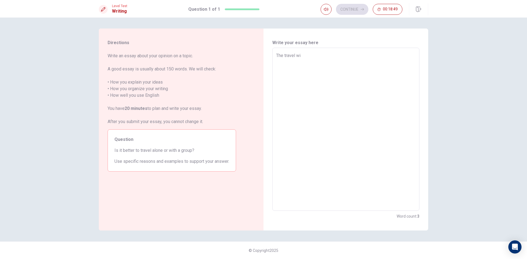
type textarea "The travel wit"
type textarea "x"
type textarea "The travel with"
type textarea "x"
type textarea "The travel with"
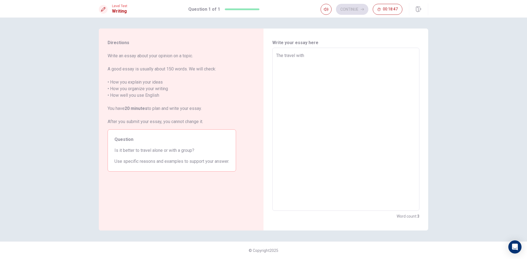
type textarea "x"
type textarea "The travel with a"
type textarea "x"
type textarea "The travel with a"
type textarea "x"
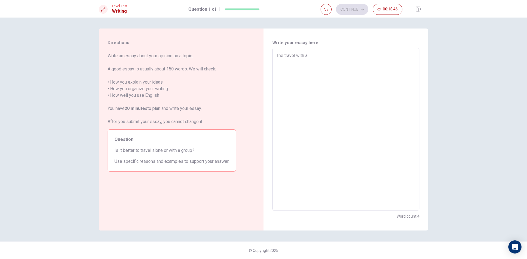
type textarea "The travel with a g"
type textarea "x"
type textarea "The travel with a gr"
type textarea "x"
type textarea "The travel with a gro"
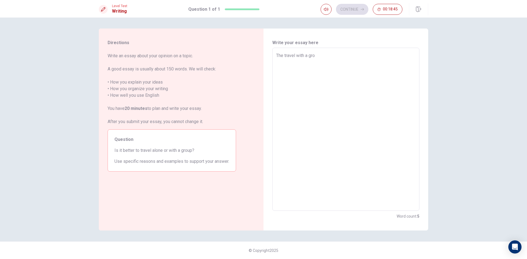
type textarea "x"
type textarea "The travel with a grou"
type textarea "x"
type textarea "The travel with a group"
type textarea "x"
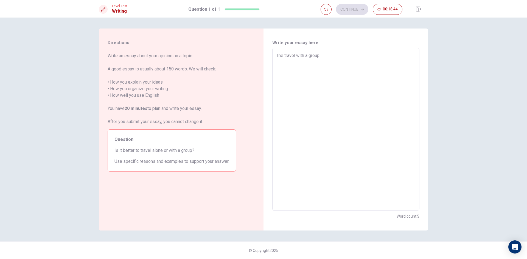
type textarea "The travel with a group"
type textarea "x"
type textarea "The travel with a group i"
type textarea "x"
type textarea "The travel with a group is"
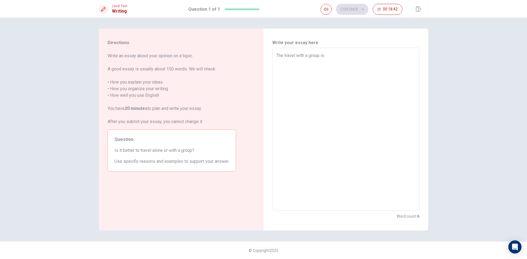
type textarea "x"
type textarea "The travel with a group is"
type textarea "x"
type textarea "The travel with a group is b"
type textarea "x"
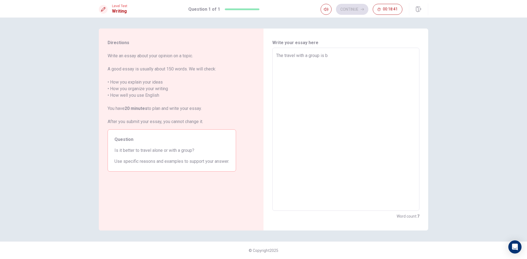
type textarea "The travel with a group is be"
type textarea "x"
type textarea "The travel with a group is bee"
type textarea "x"
type textarea "The travel with a group is beet"
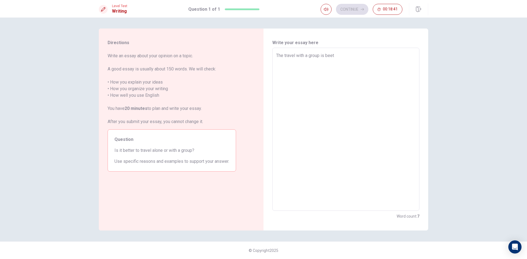
type textarea "x"
type textarea "The travel with a group is beetr"
type textarea "x"
type textarea "The travel with a group is beet"
type textarea "x"
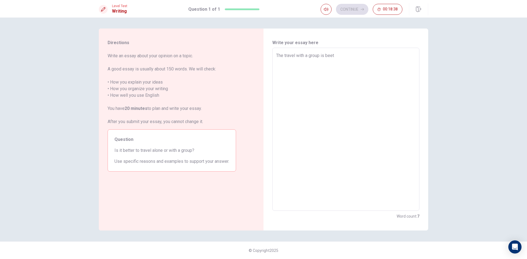
type textarea "The travel with a group is bee"
type textarea "x"
type textarea "The travel with a group is be"
type textarea "x"
type textarea "The travel with a group is bet"
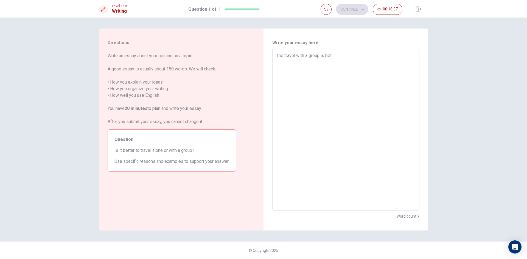
type textarea "x"
type textarea "The travel with a group is bete"
type textarea "x"
type textarea "The travel with a group is beter"
type textarea "x"
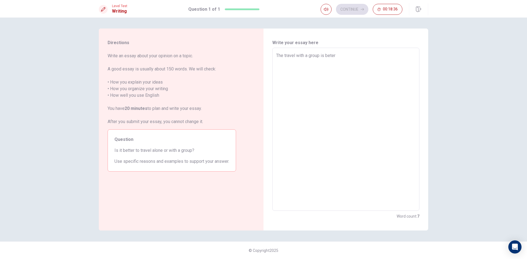
type textarea "The travel with a group is beter"
type textarea "x"
type textarea "The travel with a group is beter"
type textarea "x"
type textarea "The travel with a group is bete"
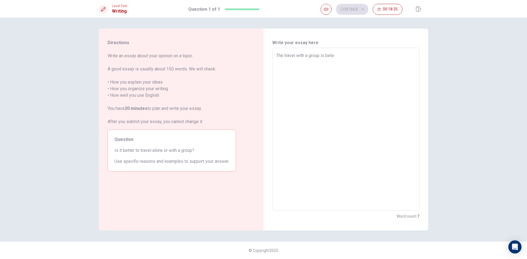
type textarea "x"
type textarea "The travel with a group is bet"
type textarea "x"
type textarea "The travel with a group is bett"
type textarea "x"
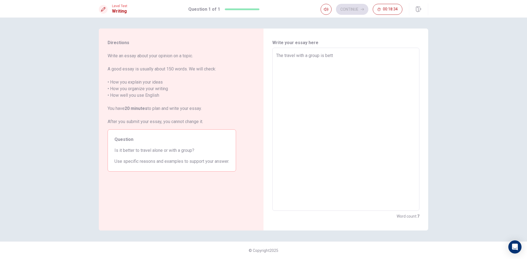
type textarea "The travel with a group is [PERSON_NAME]"
type textarea "x"
type textarea "The travel with a group is better"
type textarea "x"
type textarea "The travel with a group is better"
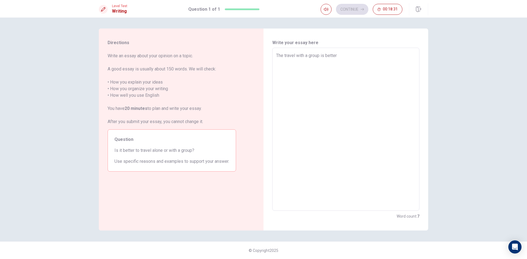
type textarea "x"
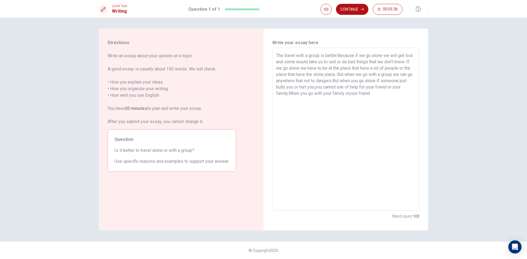
click at [378, 96] on textarea "The travel with a group is better.Because if we go alone we will get lost and s…" at bounding box center [345, 129] width 139 height 154
click at [377, 94] on textarea "The travel with a group is better.Because if we go alone we will get lost and s…" at bounding box center [345, 129] width 139 height 154
click at [402, 93] on textarea "The travel with a group is better.Because if we go alone we will get lost and s…" at bounding box center [345, 129] width 139 height 154
click at [380, 93] on textarea "The travel with a group is better.Because if we go alone we will get lost and s…" at bounding box center [345, 129] width 139 height 154
click at [411, 95] on textarea "The travel with a group is better.Because if we go alone we will get lost and s…" at bounding box center [345, 129] width 139 height 154
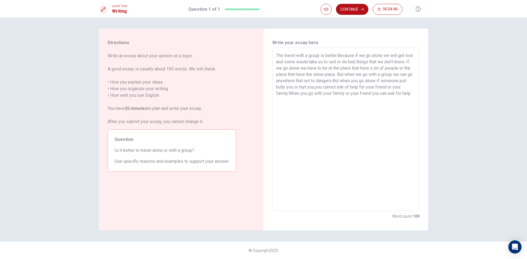
click at [347, 86] on textarea "The travel with a group is better.Because if we go alone we will get lost and s…" at bounding box center [345, 129] width 139 height 154
click at [348, 87] on textarea "The travel with a group is better.Because if we go alone we will get lost and s…" at bounding box center [345, 129] width 139 height 154
click at [322, 105] on textarea "The travel with a group is better.Because if we go alone we will get lost and s…" at bounding box center [345, 129] width 139 height 154
click at [393, 107] on textarea "The travel with a group is better.Because if we go alone we will get lost and s…" at bounding box center [345, 129] width 139 height 154
click at [353, 105] on textarea "The travel with a group is better.Because if we go alone we will get lost and s…" at bounding box center [345, 129] width 139 height 154
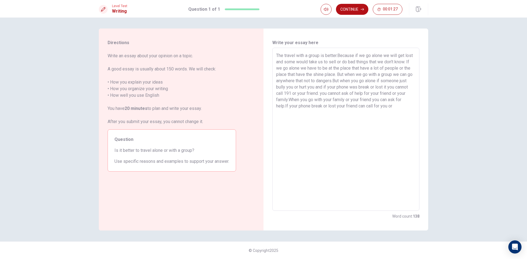
click at [297, 113] on textarea "The travel with a group is better.Because if we go alone we will get lost and s…" at bounding box center [345, 129] width 139 height 154
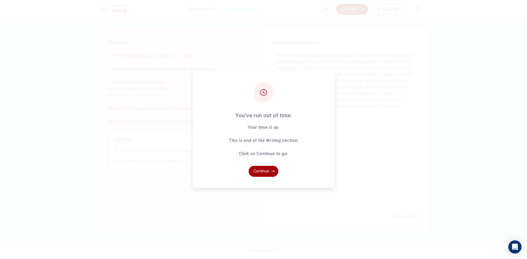
click at [272, 175] on button "Continue" at bounding box center [264, 171] width 30 height 11
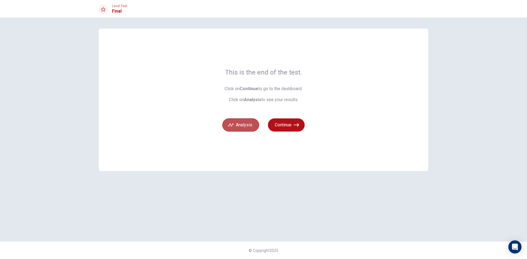
click at [241, 127] on button "Analysis" at bounding box center [240, 125] width 37 height 13
